Goal: Task Accomplishment & Management: Manage account settings

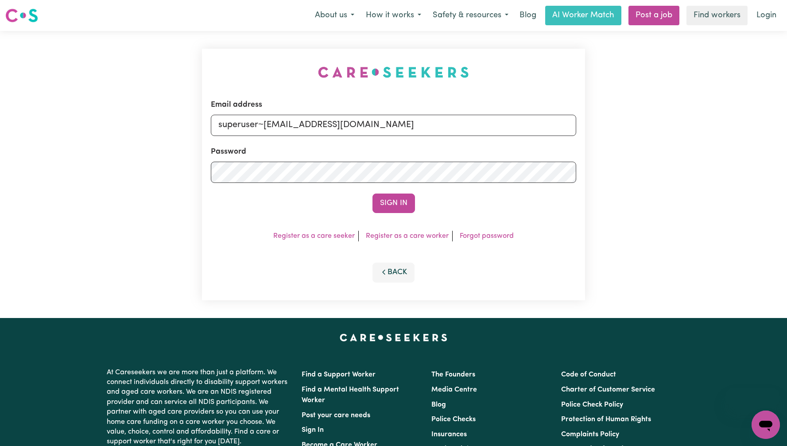
type input "superuser~[EMAIL_ADDRESS][DOMAIN_NAME]"
click at [372, 193] on button "Sign In" at bounding box center [393, 202] width 43 height 19
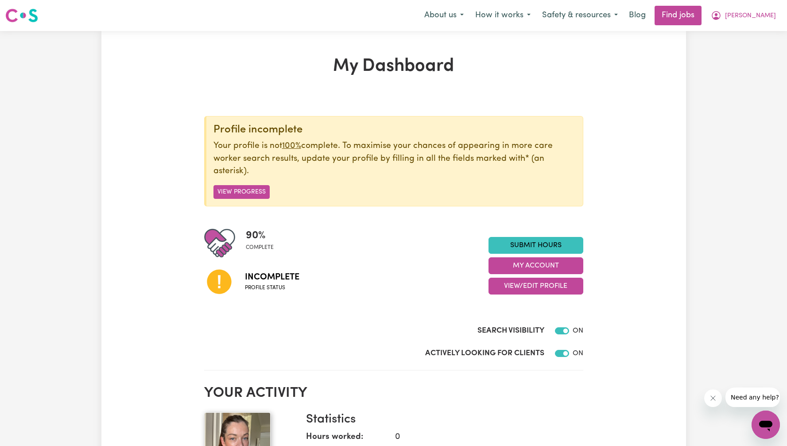
click at [711, 397] on icon "Close message from company" at bounding box center [712, 398] width 4 height 4
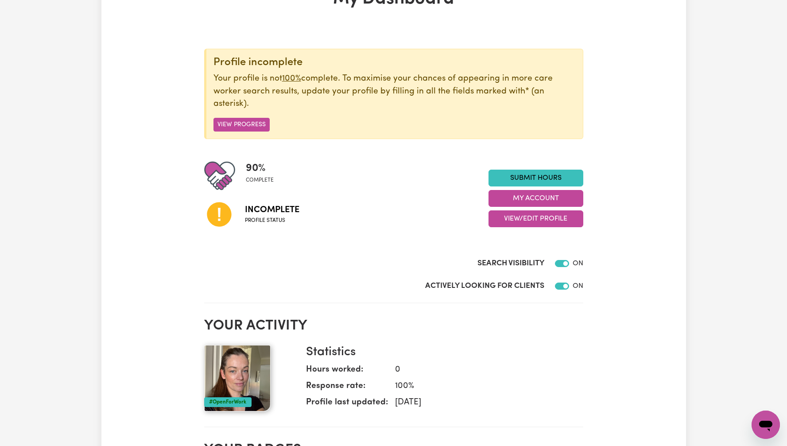
scroll to position [39, 0]
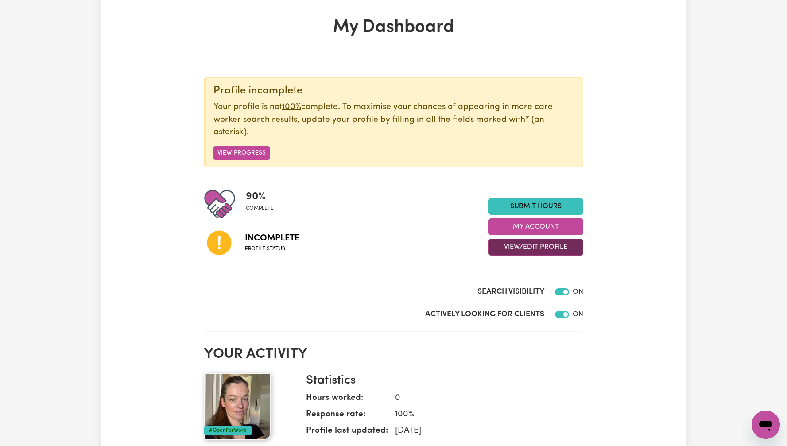
click at [559, 254] on button "View/Edit Profile" at bounding box center [535, 247] width 95 height 17
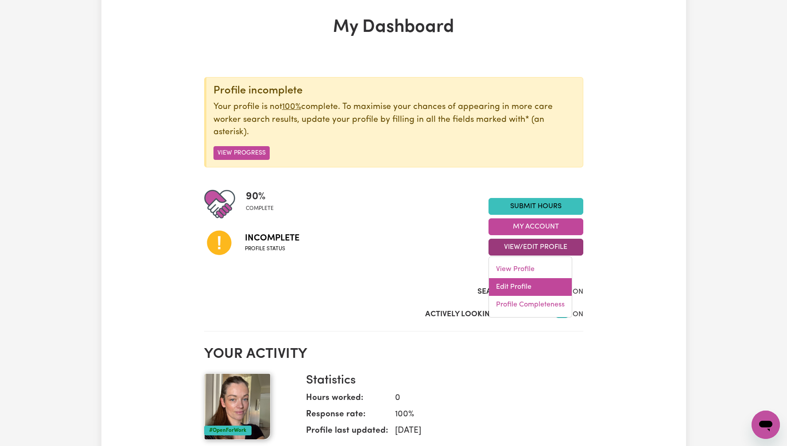
click at [542, 286] on link "Edit Profile" at bounding box center [530, 287] width 83 height 18
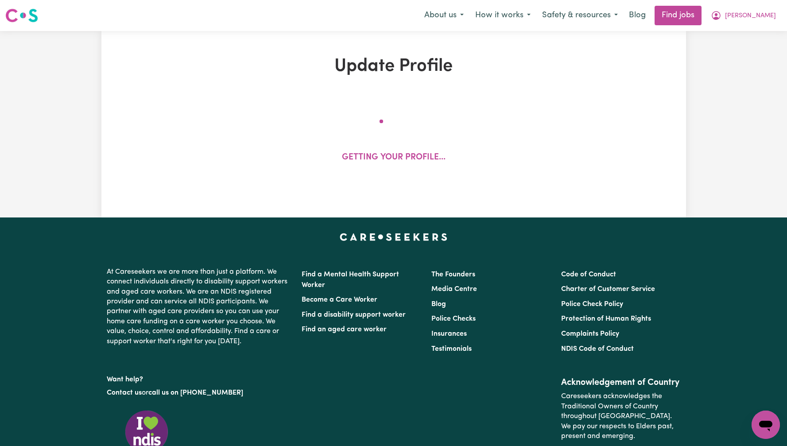
select select "[DEMOGRAPHIC_DATA]"
select select "Australian PR"
select select "Studying a healthcare related degree or qualification"
select select "37"
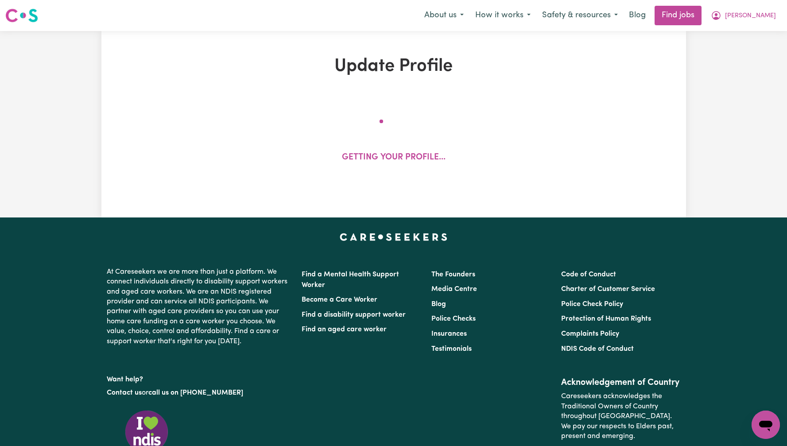
select select "37"
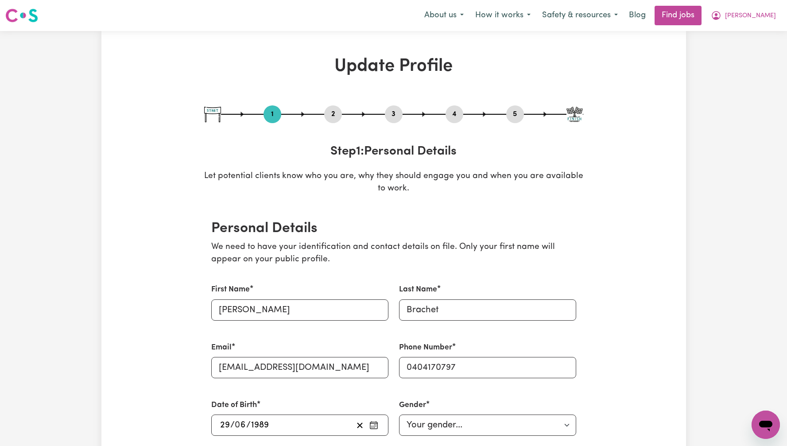
click at [334, 111] on button "2" at bounding box center [333, 114] width 18 height 12
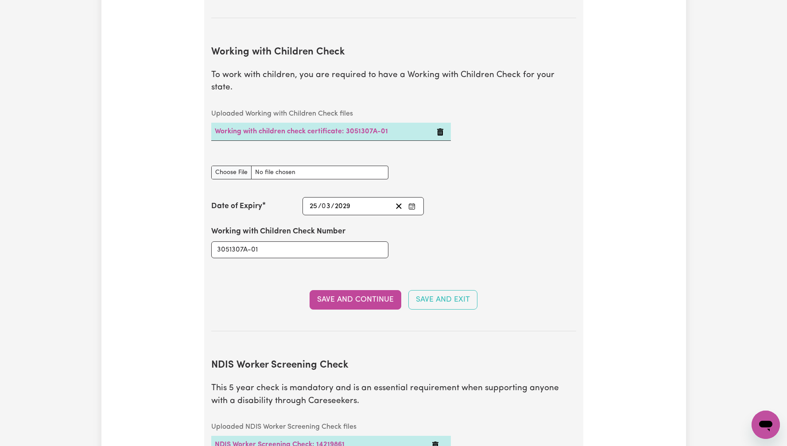
scroll to position [835, 0]
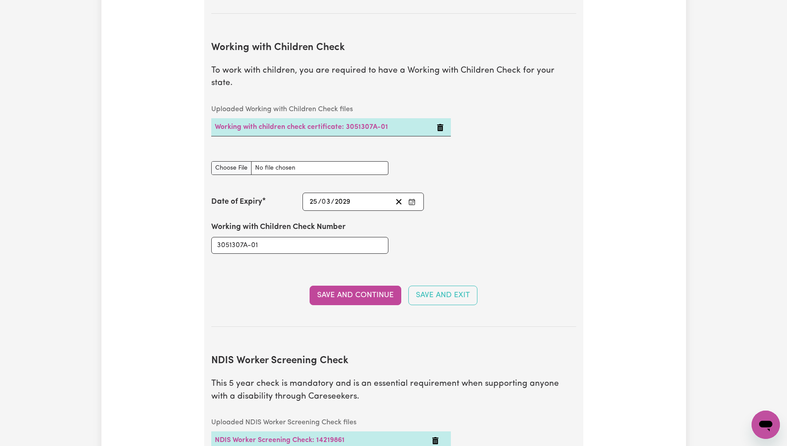
click at [352, 294] on section "Working with Children Check To work with children, you are required to have a W…" at bounding box center [393, 177] width 365 height 299
click at [358, 290] on button "Save and Continue" at bounding box center [356, 295] width 92 height 19
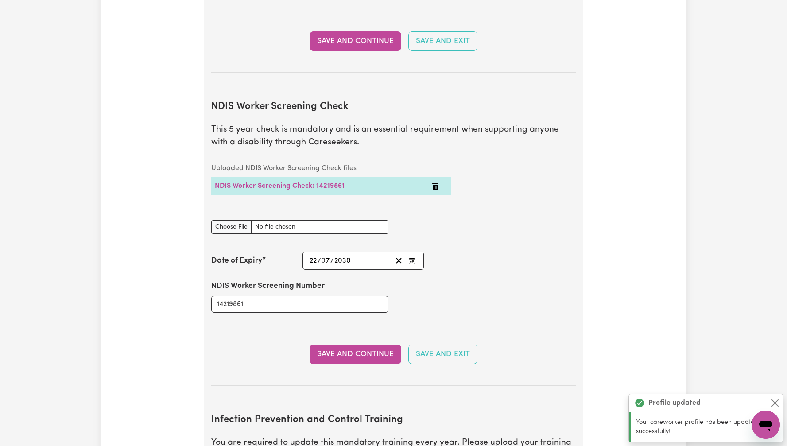
scroll to position [1098, 0]
